Goal: Information Seeking & Learning: Learn about a topic

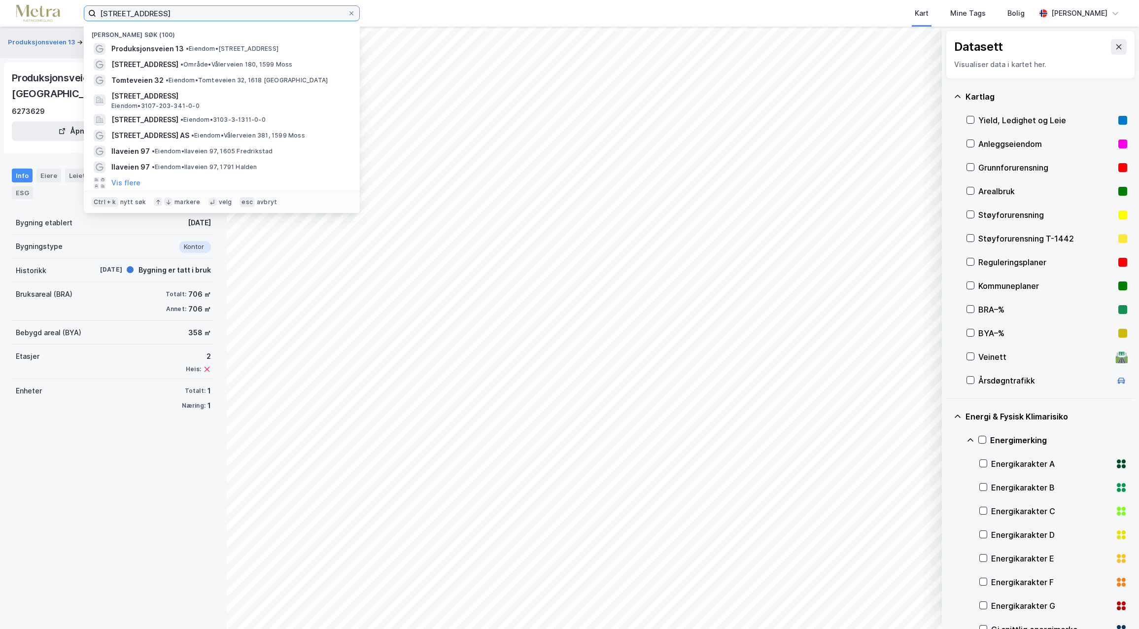
drag, startPoint x: 188, startPoint y: 18, endPoint x: 2, endPoint y: -5, distance: 187.8
click at [2, 0] on html "produksjonsveien 13 Nylige søk (100) Produksjonsveien 13 • Eiendom • Produksjon…" at bounding box center [569, 314] width 1139 height 629
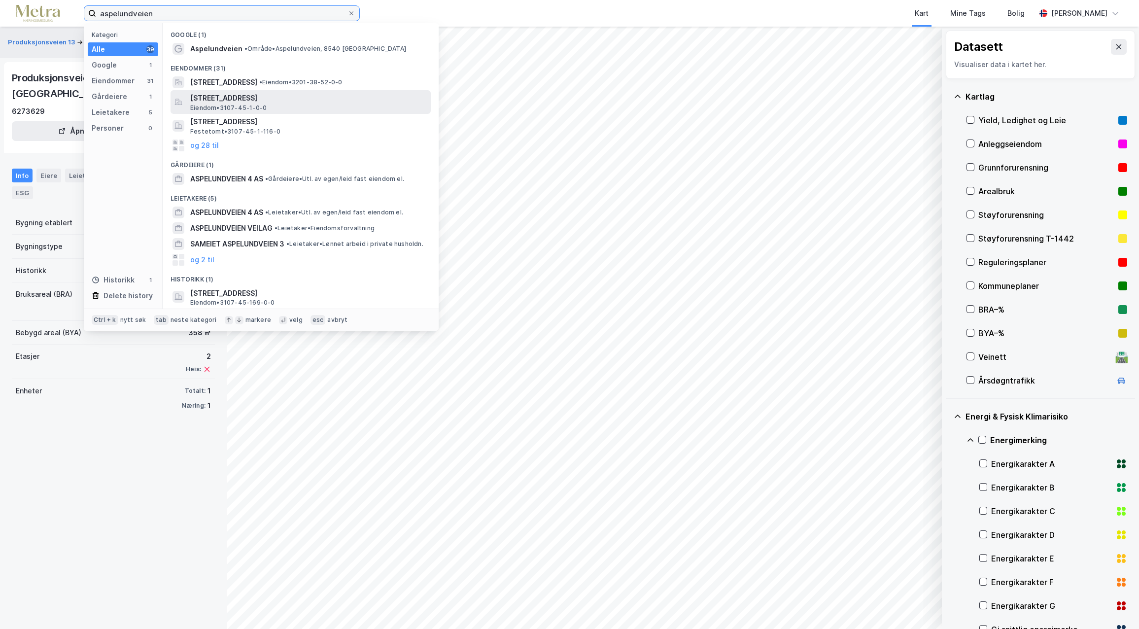
type input "aspelundveien"
click at [201, 103] on span "[STREET_ADDRESS]" at bounding box center [308, 98] width 237 height 12
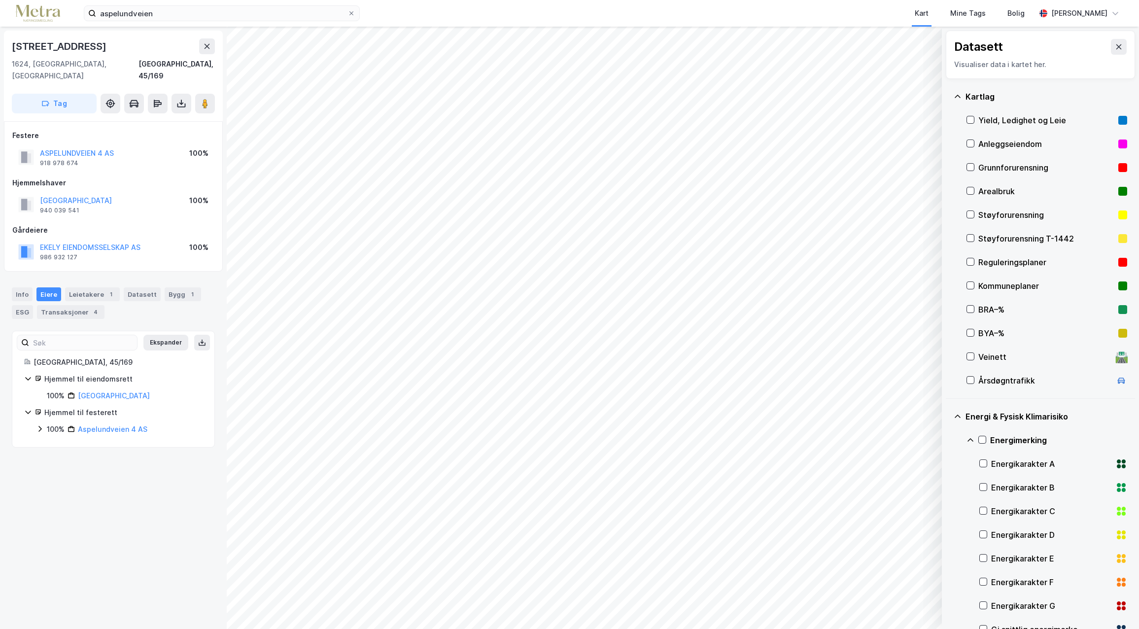
click at [975, 260] on div "Reguleringsplaner" at bounding box center [1047, 262] width 161 height 24
click at [971, 285] on icon at bounding box center [970, 285] width 7 height 7
